Goal: Task Accomplishment & Management: Complete application form

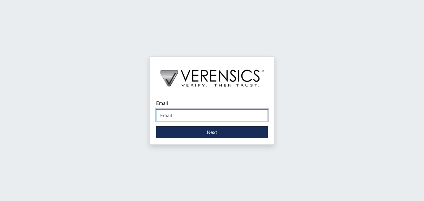
click at [191, 115] on input "Email" at bounding box center [212, 115] width 112 height 12
type input "[PERSON_NAME][EMAIL_ADDRESS][PERSON_NAME][DOMAIN_NAME]"
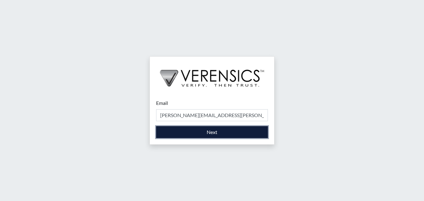
click at [191, 132] on button "Next" at bounding box center [212, 132] width 112 height 12
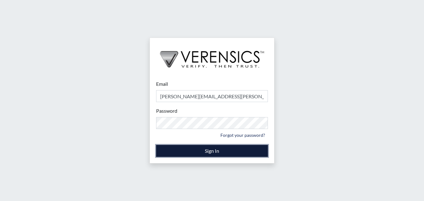
click at [187, 149] on button "Sign In" at bounding box center [212, 151] width 112 height 12
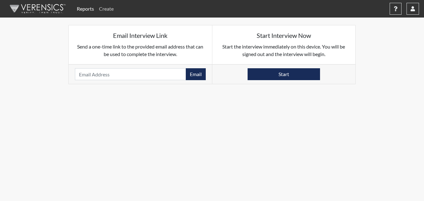
click at [113, 9] on link "Create" at bounding box center [107, 9] width 20 height 13
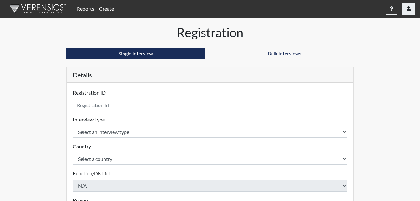
click at [411, 11] on button "button" at bounding box center [408, 9] width 13 height 12
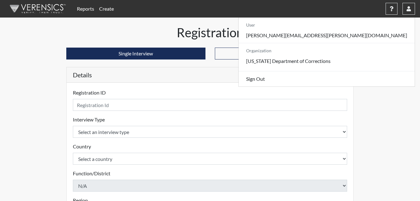
click at [269, 17] on nav "Reports Create Help Center × Verensics Best Practices How to successfully use t…" at bounding box center [210, 9] width 420 height 18
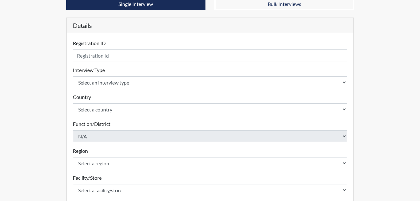
scroll to position [63, 0]
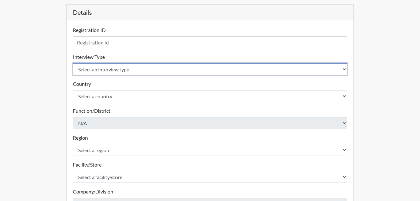
click at [155, 66] on select "Select an interview type Corrections Pre-Employment" at bounding box center [210, 69] width 274 height 12
select select "ff733e93-e1bf-11ea-9c9f-0eff0cf7eb8f"
click at [73, 63] on select "Select an interview type Corrections Pre-Employment" at bounding box center [210, 69] width 274 height 12
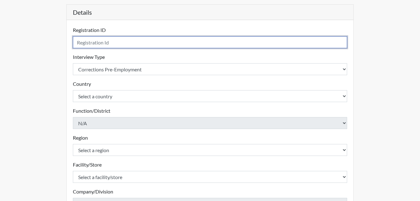
click at [136, 44] on input "text" at bounding box center [210, 42] width 274 height 12
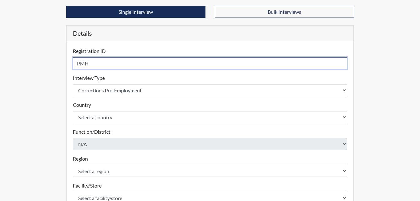
scroll to position [31, 0]
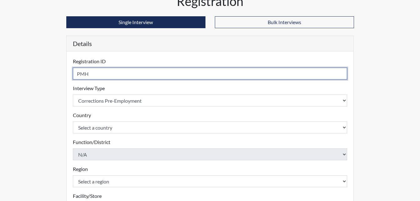
click at [101, 75] on input "PMH" at bounding box center [210, 74] width 274 height 12
type input "PMH1993"
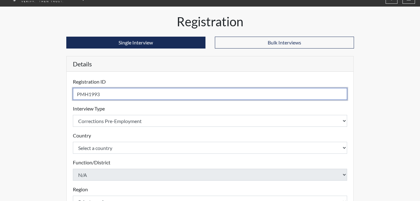
scroll to position [0, 0]
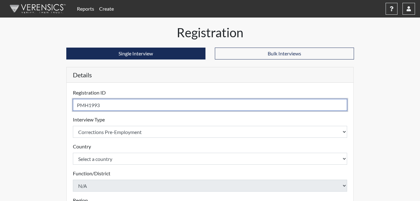
drag, startPoint x: 100, startPoint y: 105, endPoint x: 70, endPoint y: 107, distance: 30.0
click at [70, 107] on div "Registration ID PMH1993 Please provide a registration ID. Interview Type Select…" at bounding box center [210, 204] width 287 height 242
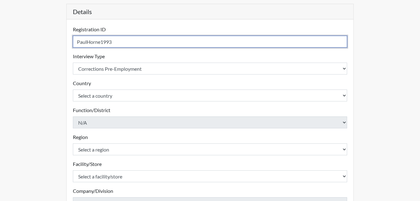
scroll to position [94, 0]
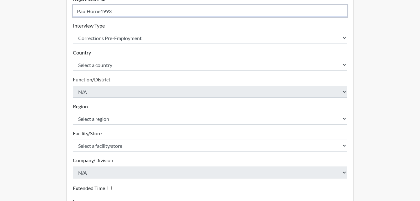
type input "PaulHorne1993"
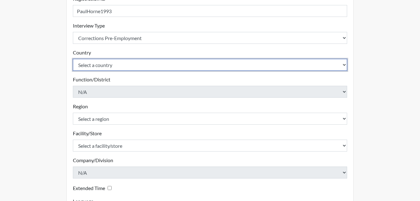
click at [109, 63] on select "Select a country [GEOGRAPHIC_DATA] [GEOGRAPHIC_DATA]" at bounding box center [210, 65] width 274 height 12
select select "united-states-of-[GEOGRAPHIC_DATA]"
click at [73, 59] on select "Select a country [GEOGRAPHIC_DATA] [GEOGRAPHIC_DATA]" at bounding box center [210, 65] width 274 height 12
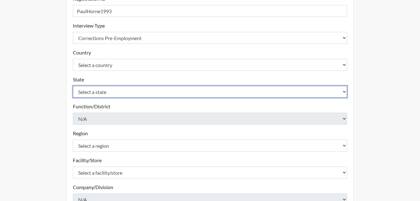
click at [106, 94] on select "Select a state [US_STATE] [US_STATE] [US_STATE] [US_STATE] [US_STATE] [US_STATE…" at bounding box center [210, 92] width 274 height 12
select select "GA"
click at [73, 86] on select "Select a state [US_STATE] [US_STATE] [US_STATE] [US_STATE] [US_STATE] [US_STATE…" at bounding box center [210, 92] width 274 height 12
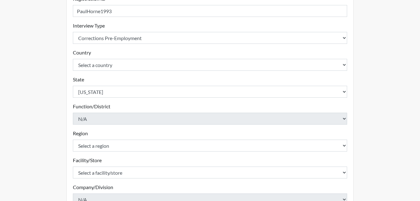
click at [117, 136] on div "Region Select a region North Region Please select a region." at bounding box center [210, 140] width 274 height 22
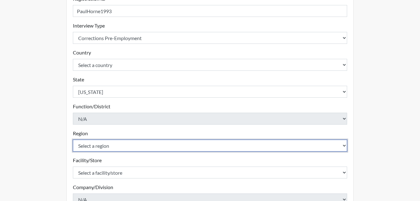
click at [117, 144] on select "Select a region [GEOGRAPHIC_DATA]" at bounding box center [210, 145] width 274 height 12
select select "8bdab1f8-09d2-48bf-ae6d-f2dae3084107"
click at [73, 139] on select "Select a region [GEOGRAPHIC_DATA]" at bounding box center [210, 145] width 274 height 12
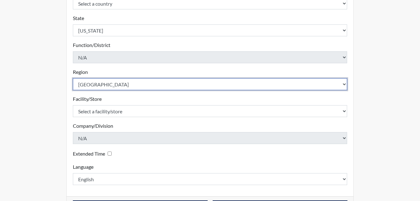
scroll to position [156, 0]
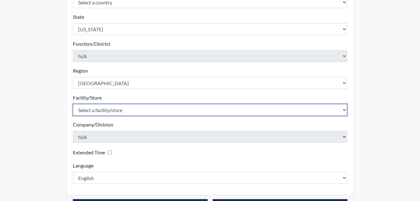
click at [121, 108] on select "Select a facility/store [PERSON_NAME]" at bounding box center [210, 110] width 274 height 12
select select "0c34cd63-27f5-4f40-90ec-d502dbac7faf"
click at [73, 104] on select "Select a facility/store [PERSON_NAME]" at bounding box center [210, 110] width 274 height 12
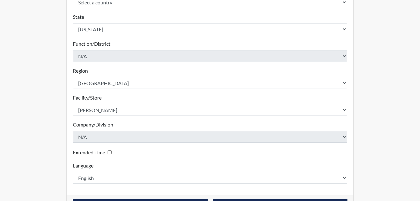
click at [134, 158] on form "Registration ID PaulHorne1993 Please provide a registration ID. Interview Type …" at bounding box center [210, 57] width 274 height 251
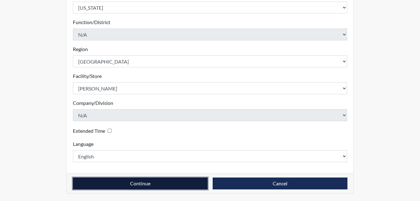
click at [128, 182] on button "Continue" at bounding box center [140, 183] width 135 height 12
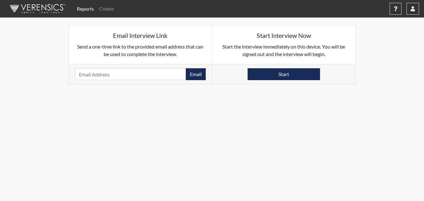
click at [404, 96] on body "Reports Create Help Center × Verensics Best Practices How to successfully use t…" at bounding box center [212, 100] width 424 height 201
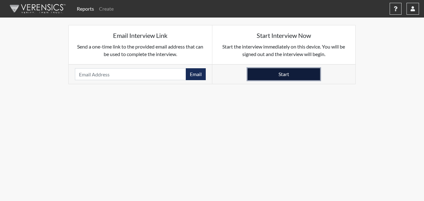
click at [294, 70] on button "Start" at bounding box center [284, 74] width 73 height 12
